Goal: Task Accomplishment & Management: Complete application form

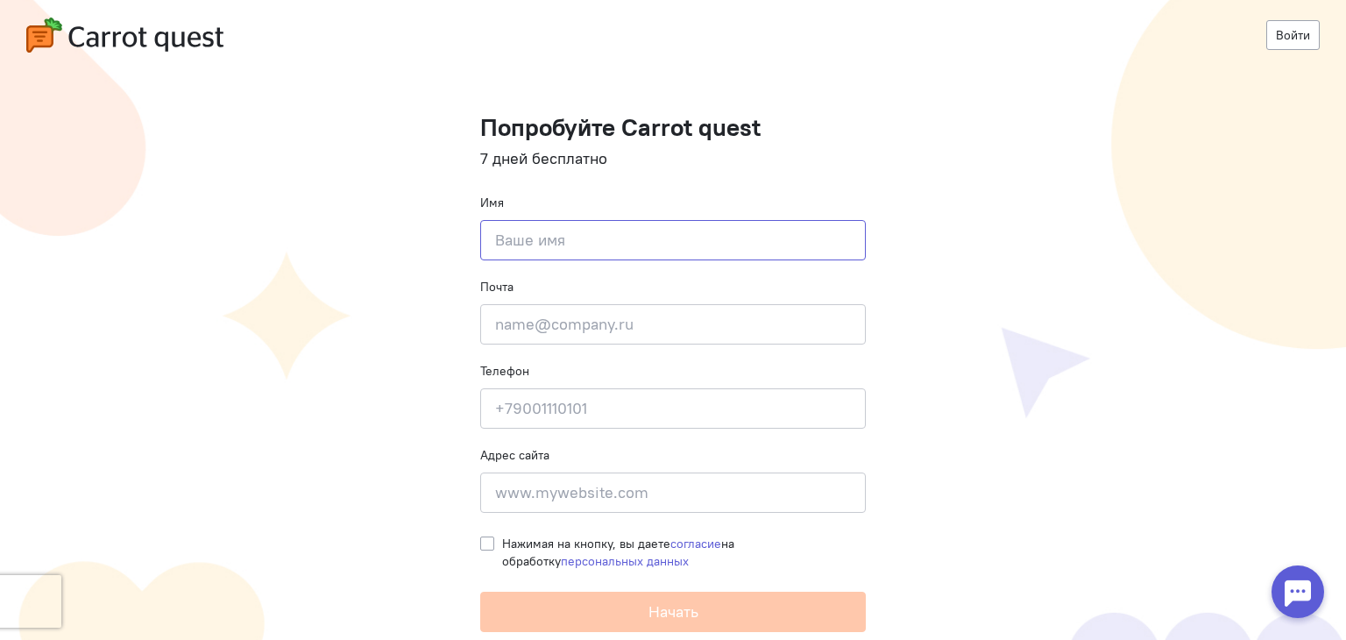
click at [666, 235] on input at bounding box center [673, 240] width 386 height 40
type input "A"
type input "В"
type input "Асистент"
click at [673, 327] on input "email" at bounding box center [673, 324] width 386 height 40
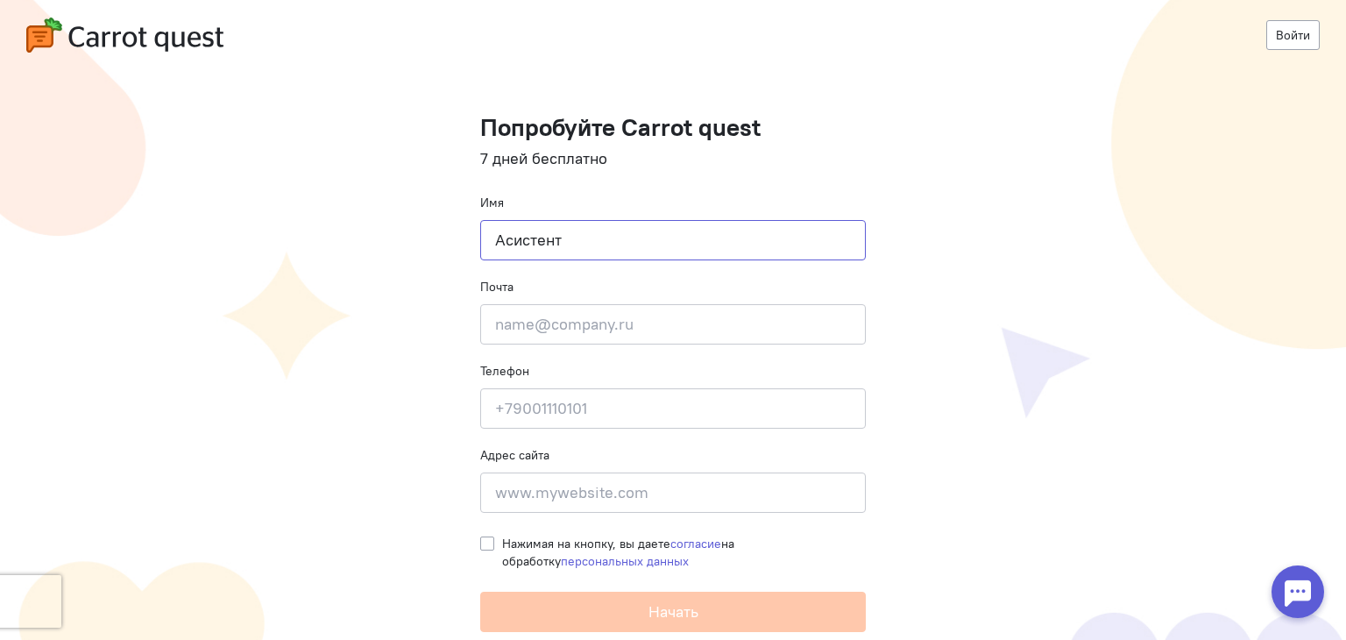
drag, startPoint x: 699, startPoint y: 233, endPoint x: 398, endPoint y: 217, distance: 301.1
click at [398, 217] on cq-registration "Войти Попробуйте Carrot quest 7 дней бесплатно Имя Асистент Почта Введите почту…" at bounding box center [673, 320] width 1346 height 640
click at [151, 42] on img at bounding box center [124, 35] width 197 height 35
click at [718, 415] on input at bounding box center [673, 408] width 386 height 40
type input "+48"
